Goal: Transaction & Acquisition: Book appointment/travel/reservation

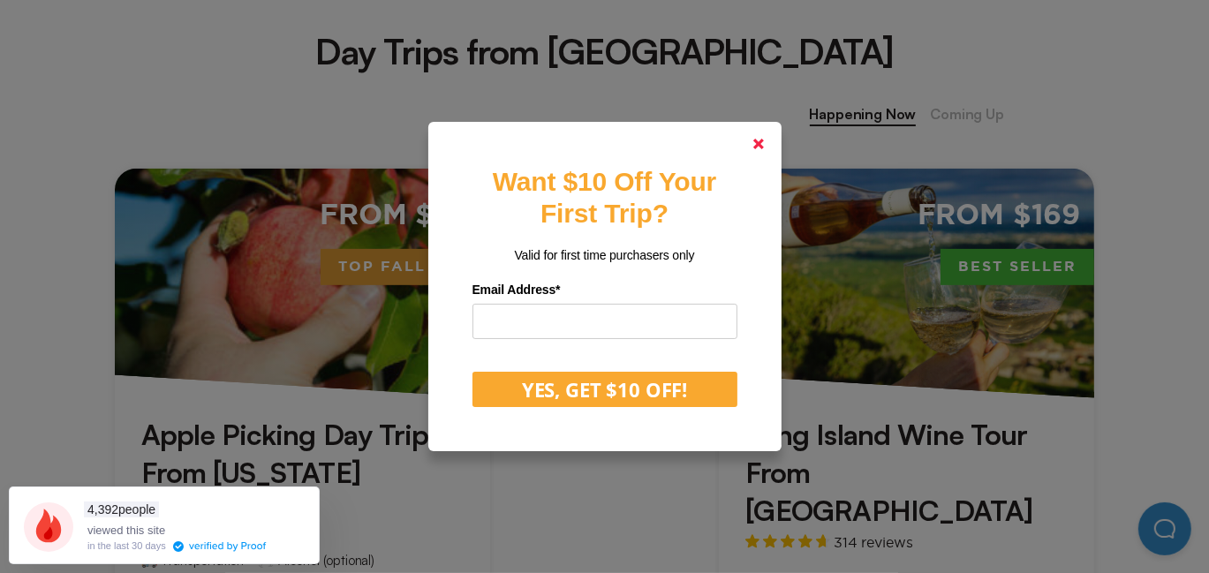
click at [763, 147] on polygon at bounding box center [758, 144] width 11 height 11
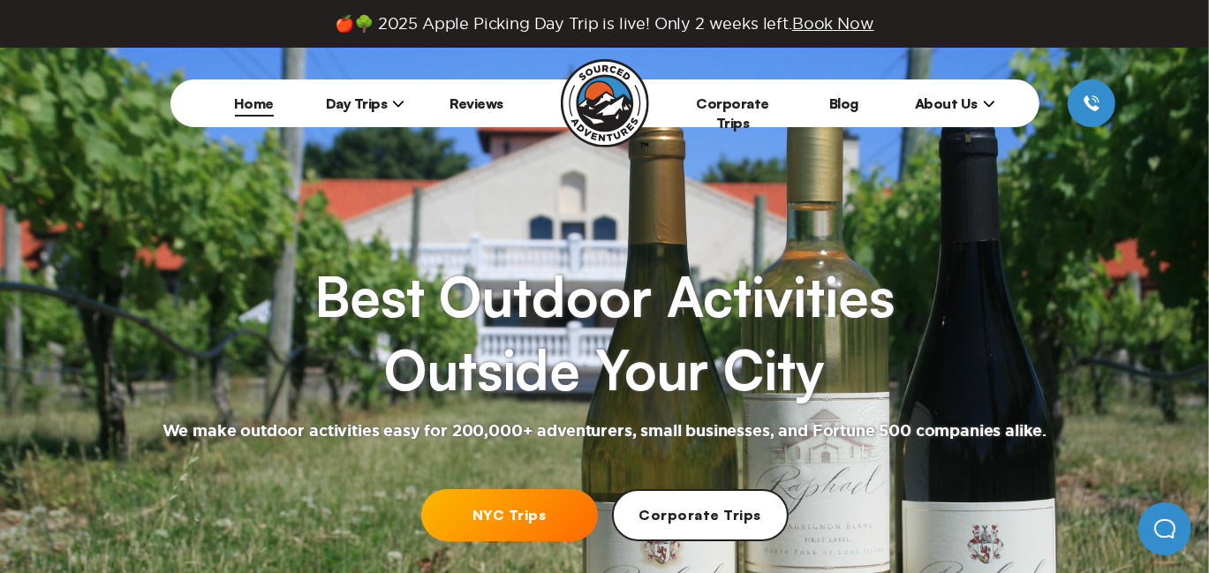
click at [354, 103] on span "Day Trips" at bounding box center [365, 103] width 79 height 18
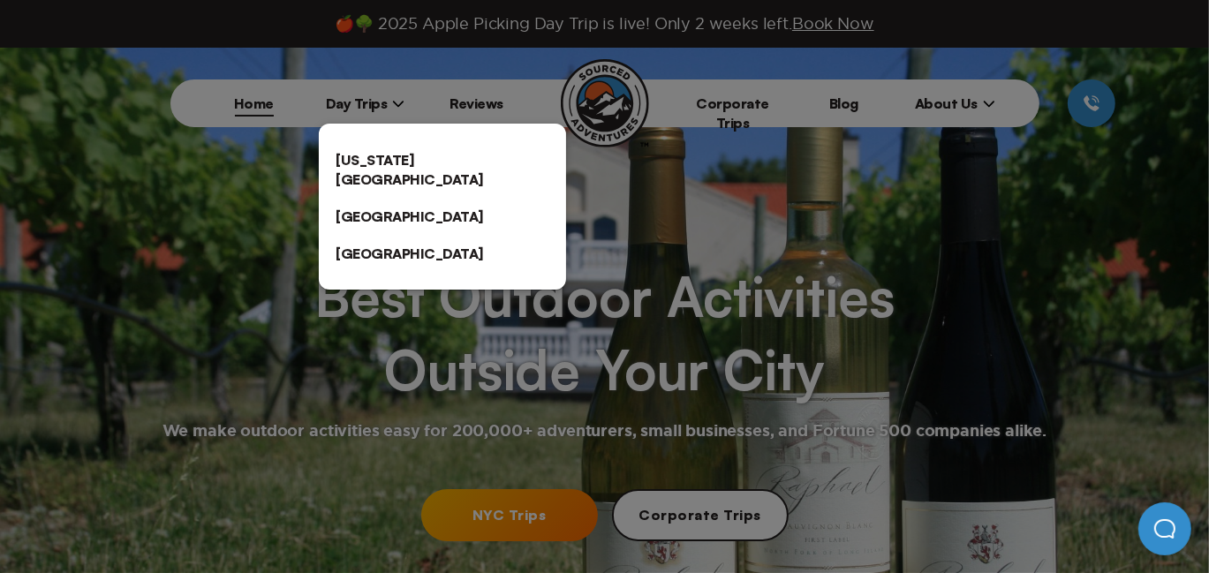
click at [379, 164] on link "[US_STATE][GEOGRAPHIC_DATA]" at bounding box center [442, 169] width 247 height 57
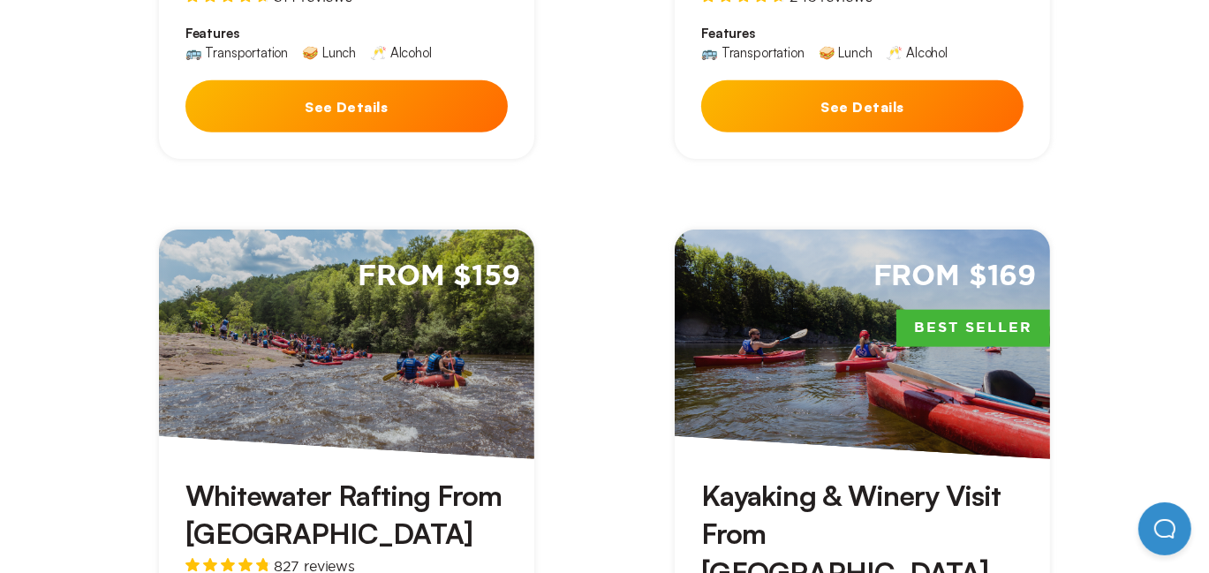
scroll to position [1766, 0]
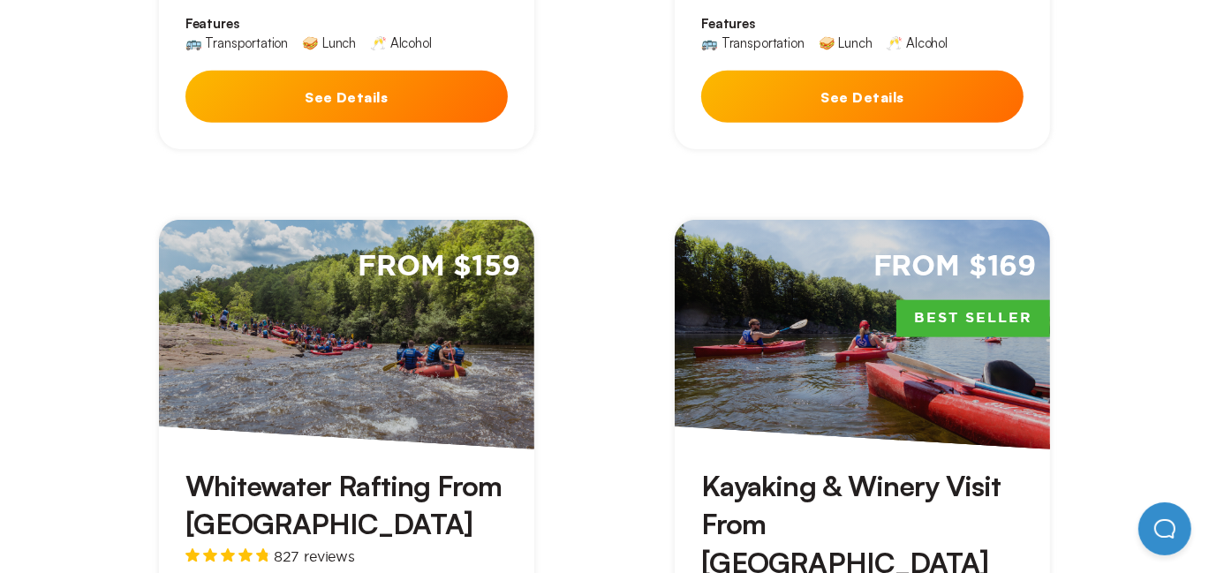
click at [409, 327] on div "From $159" at bounding box center [346, 335] width 375 height 230
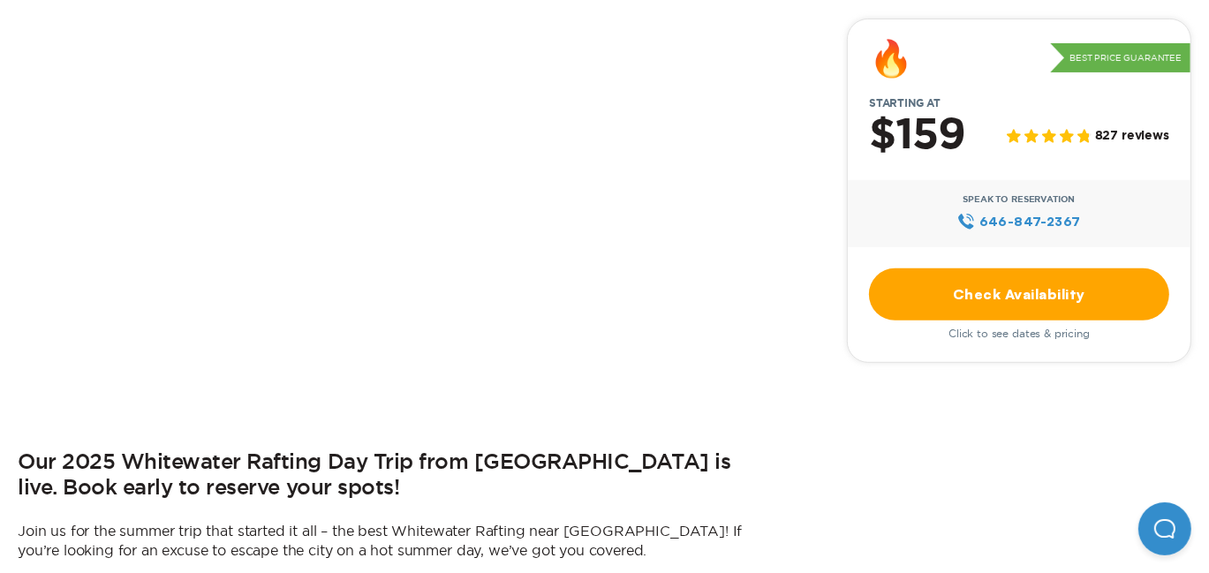
scroll to position [602, 0]
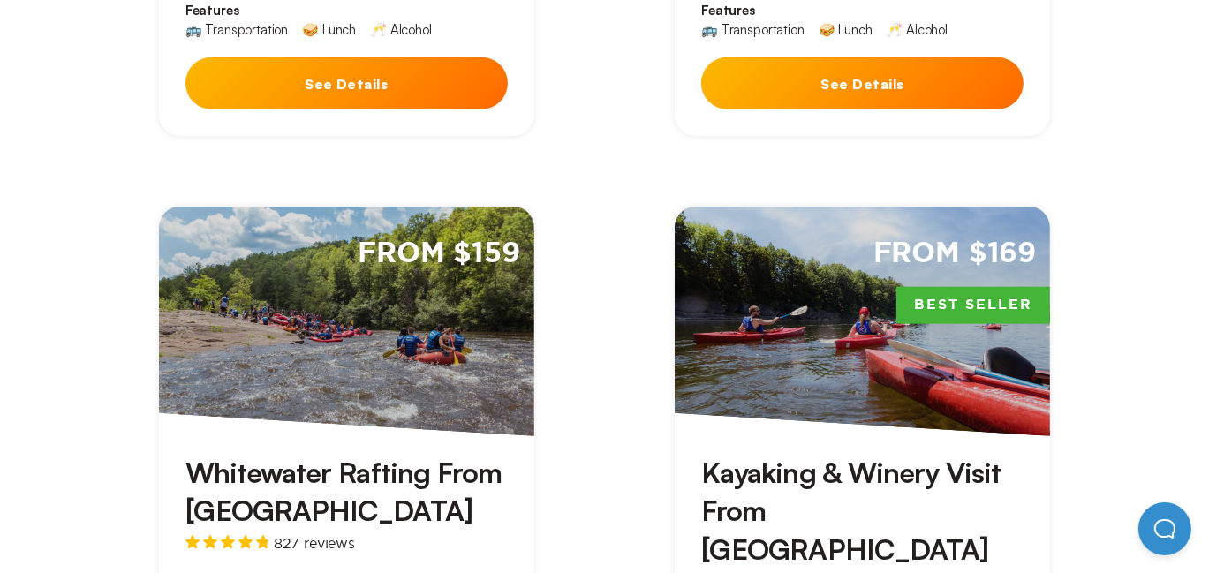
scroll to position [1766, 0]
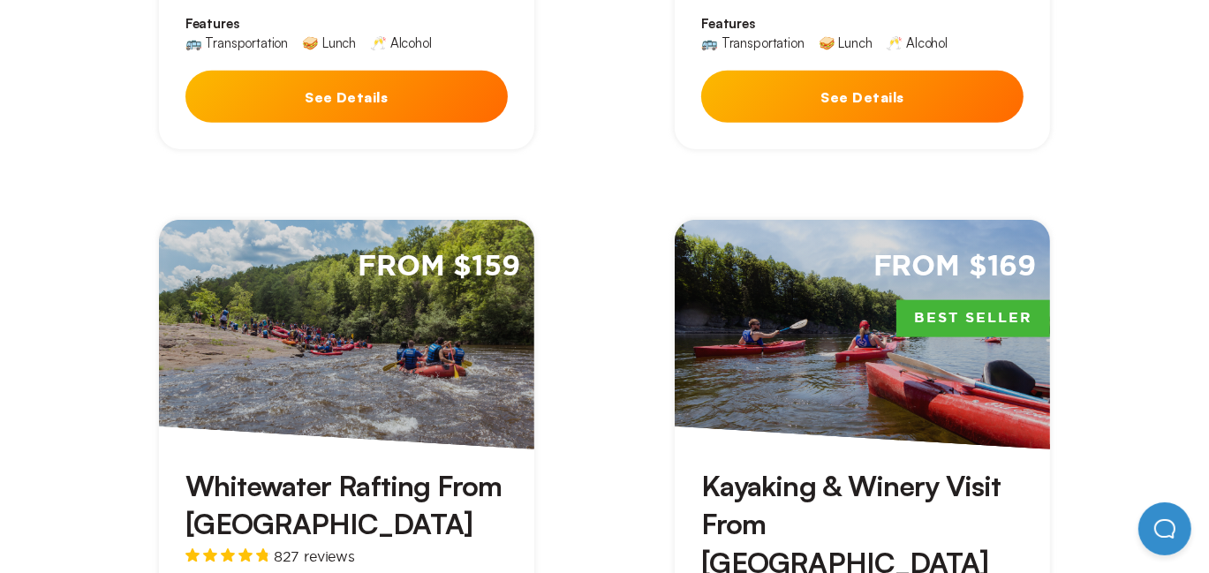
click at [840, 220] on div "From $169 Best Seller" at bounding box center [862, 335] width 375 height 230
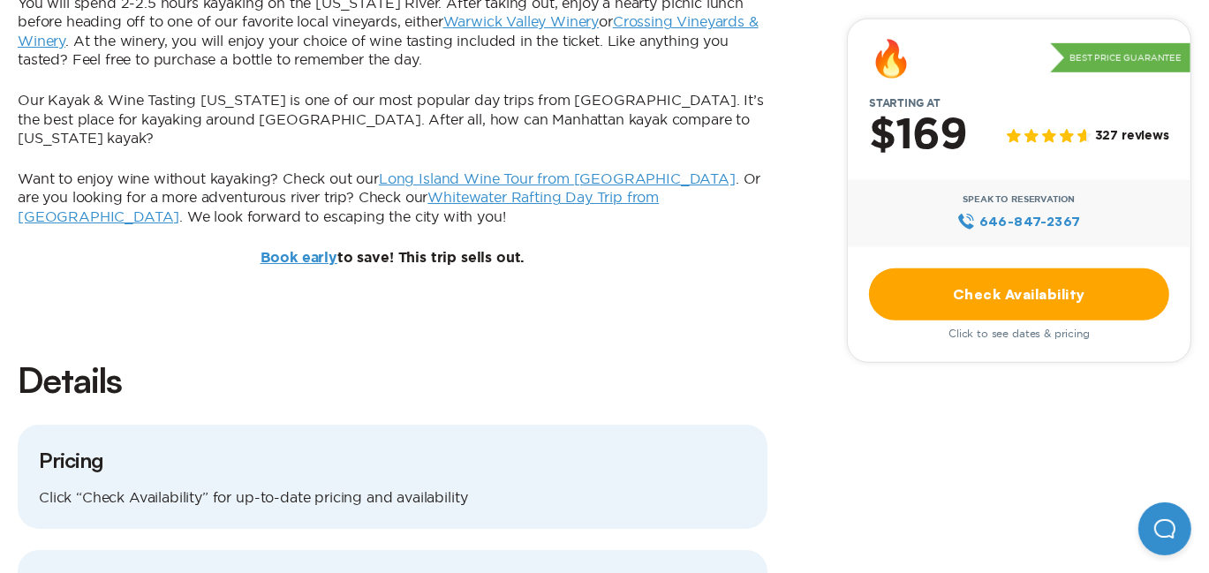
scroll to position [1590, 0]
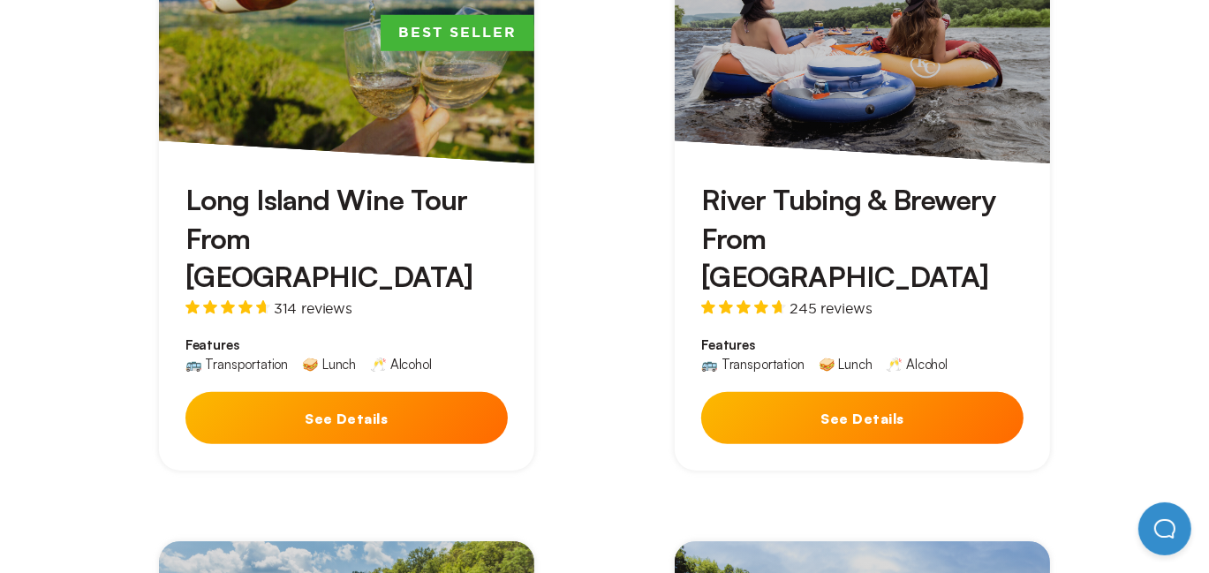
scroll to position [1236, 0]
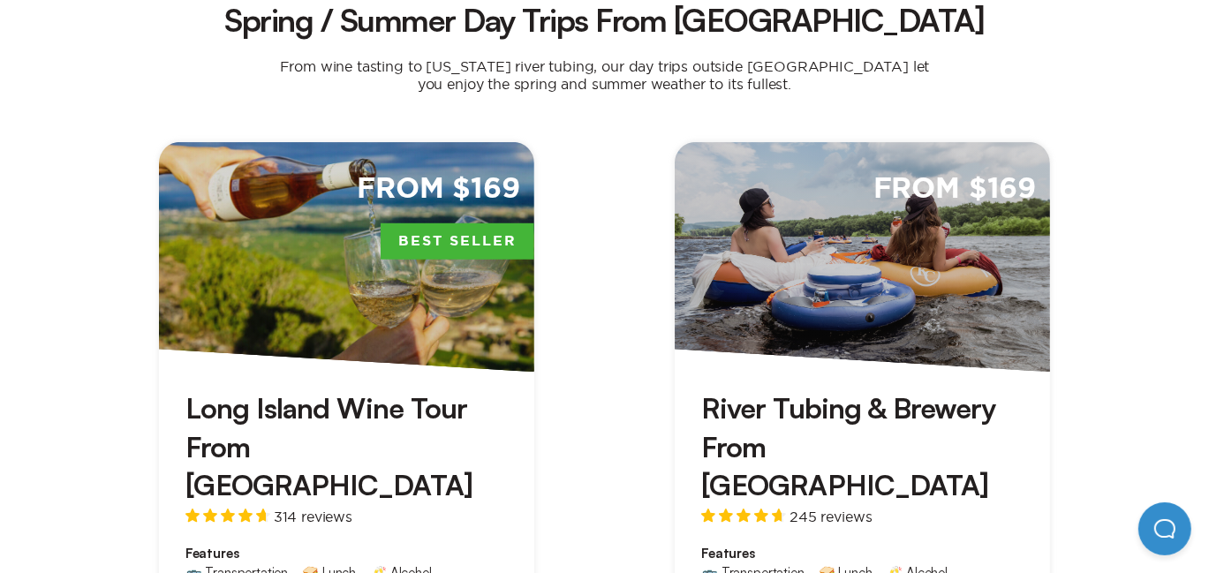
click at [898, 236] on div "From $169" at bounding box center [862, 257] width 375 height 230
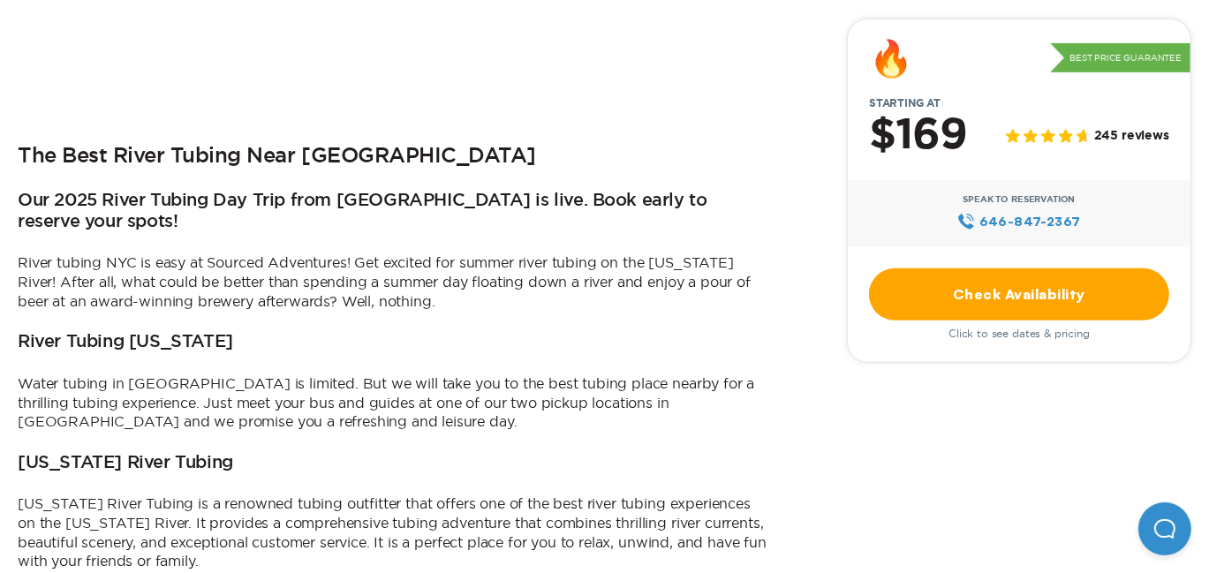
scroll to position [618, 0]
